Goal: Book appointment/travel/reservation

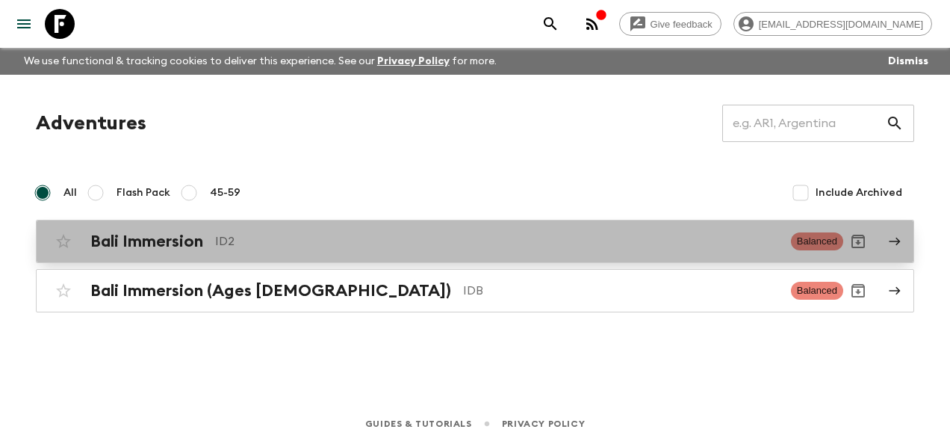
click at [156, 243] on h2 "Bali Immersion" at bounding box center [146, 241] width 113 height 19
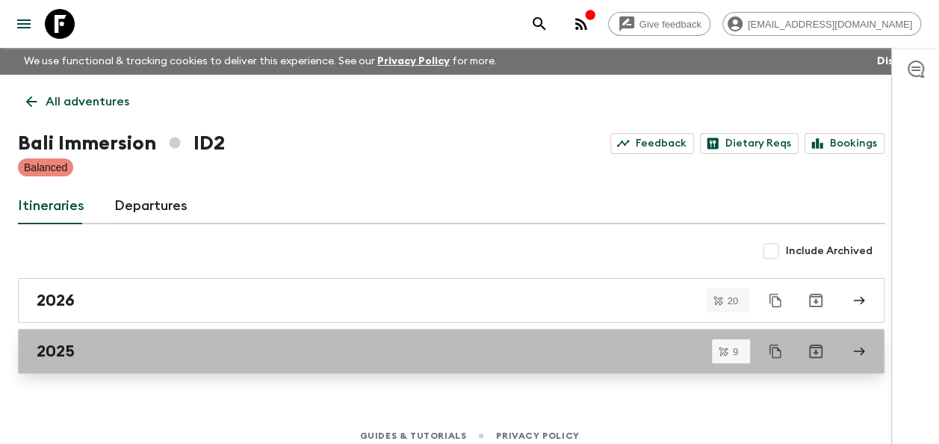
click at [51, 353] on h2 "2025" at bounding box center [56, 350] width 38 height 19
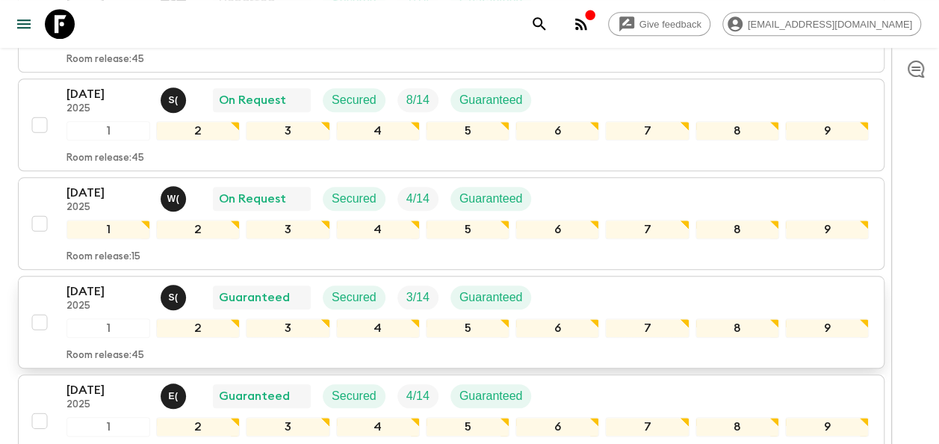
scroll to position [658, 0]
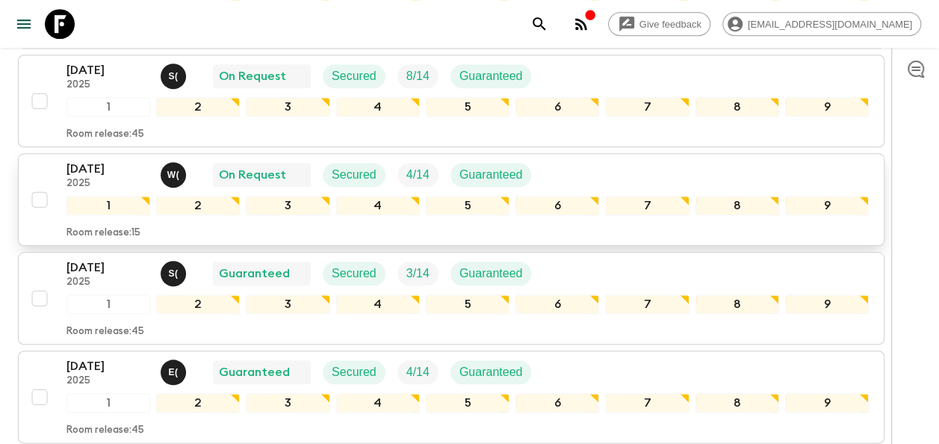
click at [94, 160] on p "[DATE]" at bounding box center [107, 169] width 82 height 18
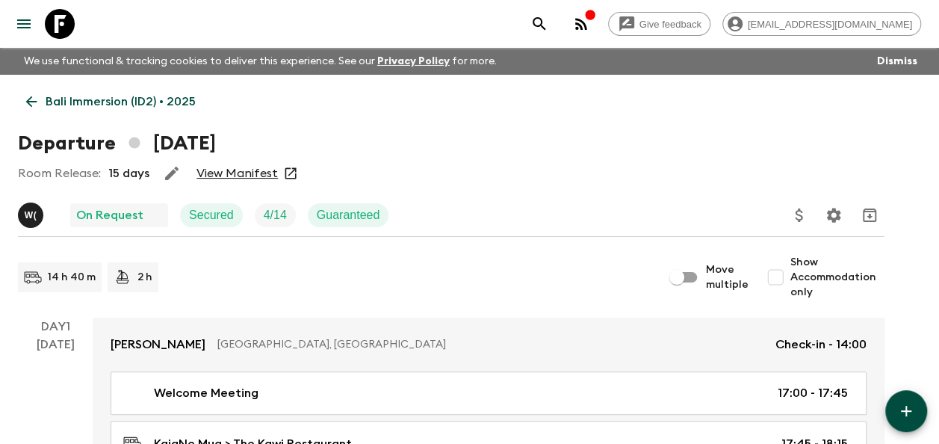
click at [240, 175] on link "View Manifest" at bounding box center [236, 173] width 81 height 15
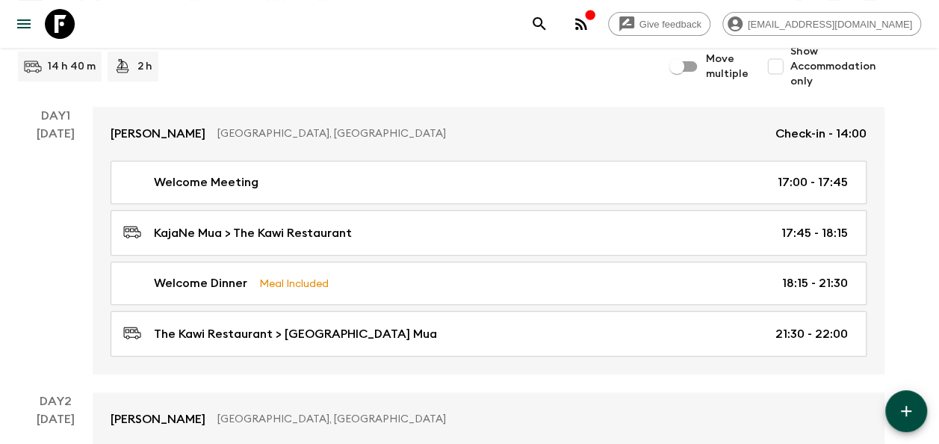
scroll to position [224, 0]
